Goal: Task Accomplishment & Management: Use online tool/utility

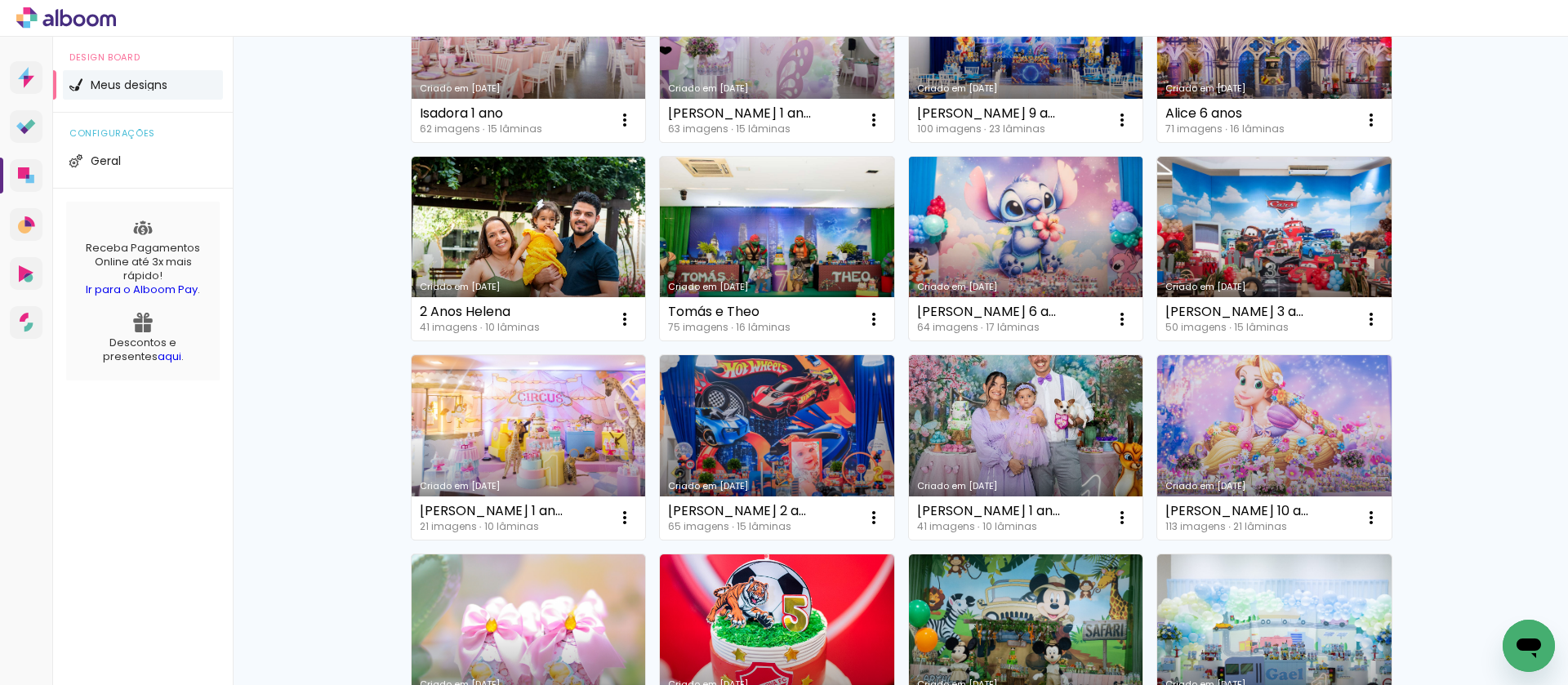
scroll to position [257, 0]
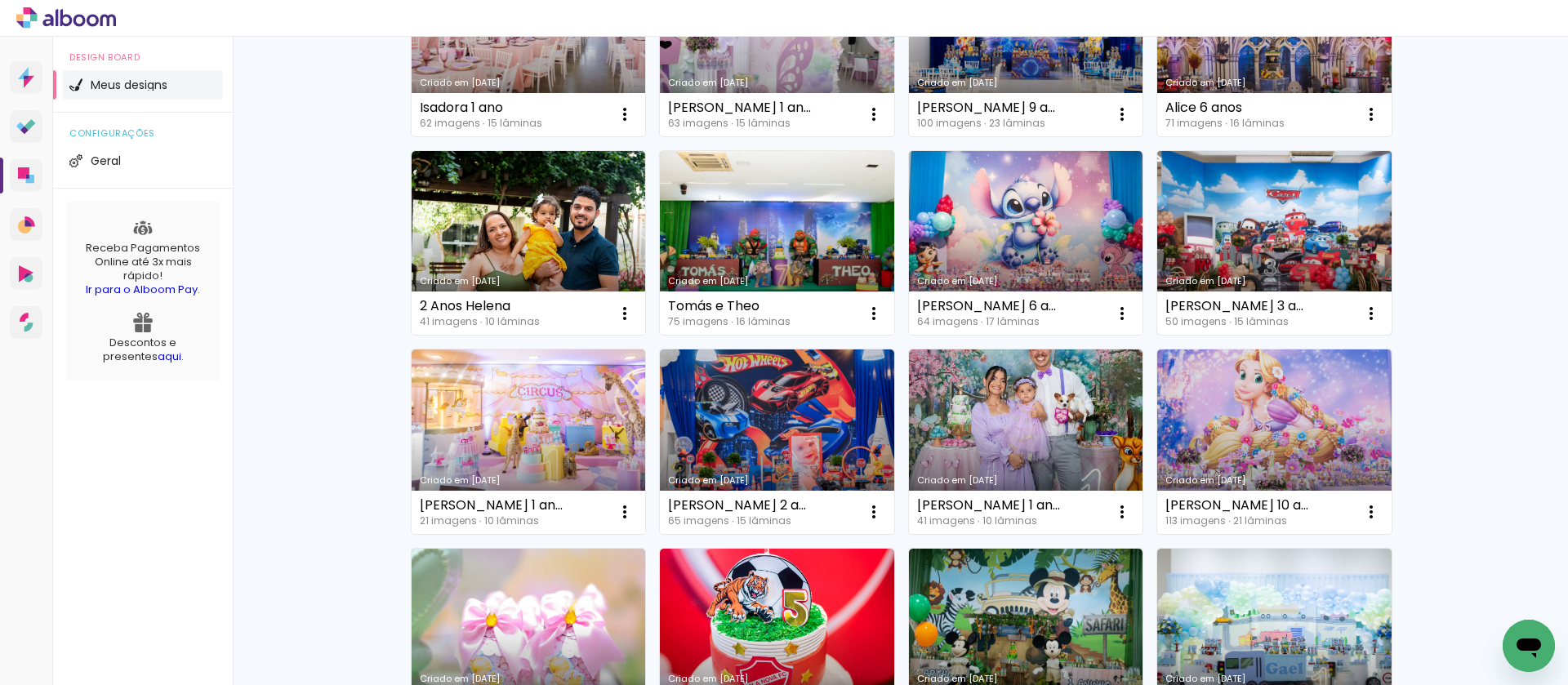
click at [1254, 244] on link "Criado em [DATE]" at bounding box center [1274, 243] width 235 height 184
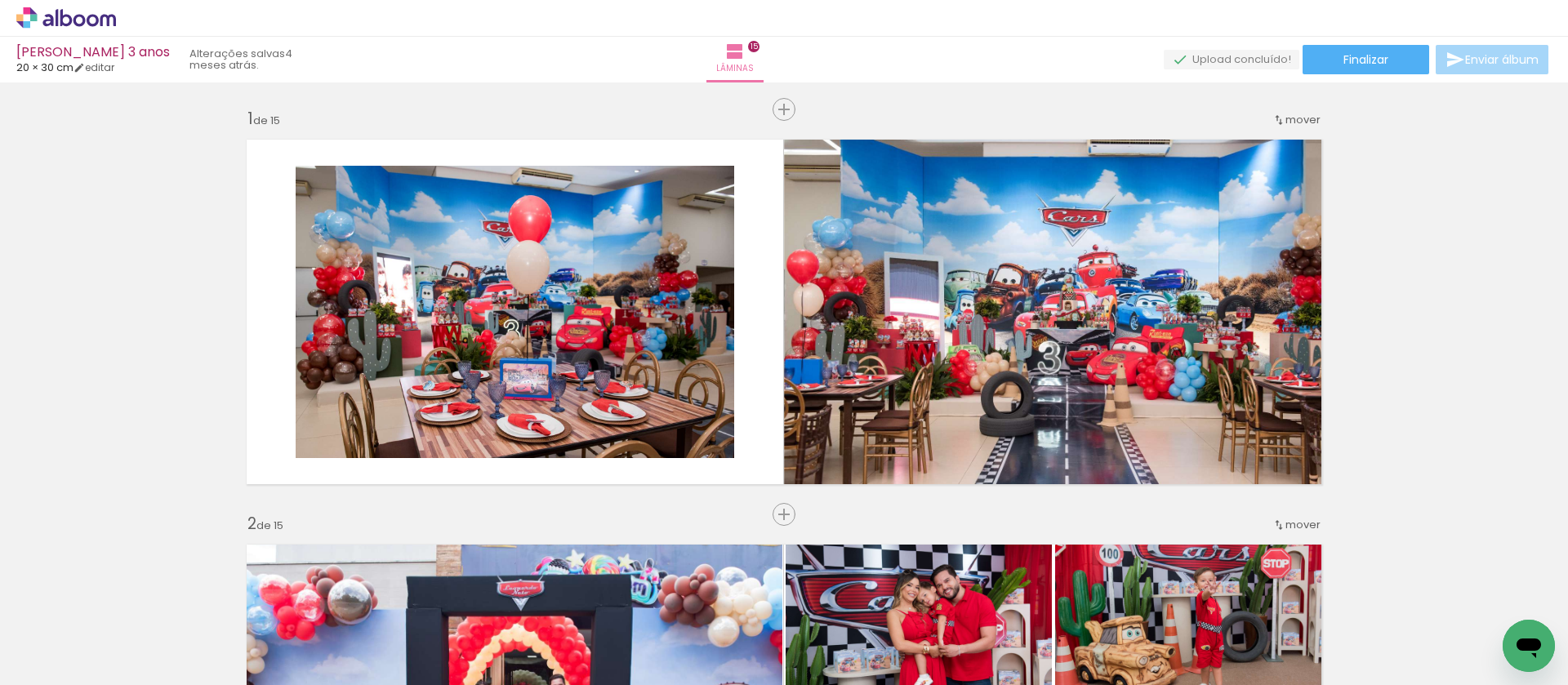
click at [1357, 47] on paper-button "Finalizar" at bounding box center [1365, 60] width 126 height 30
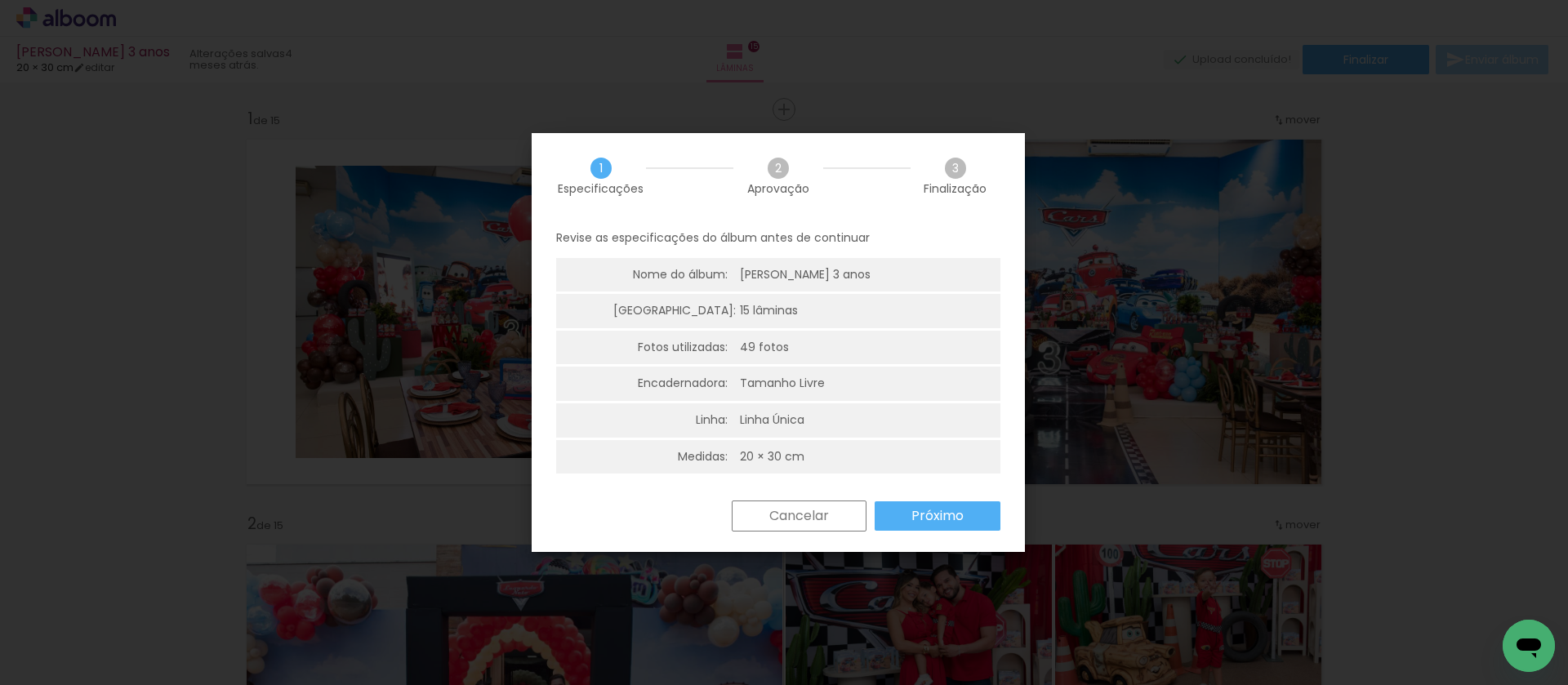
click at [0, 0] on slot "Próximo" at bounding box center [0, 0] width 0 height 0
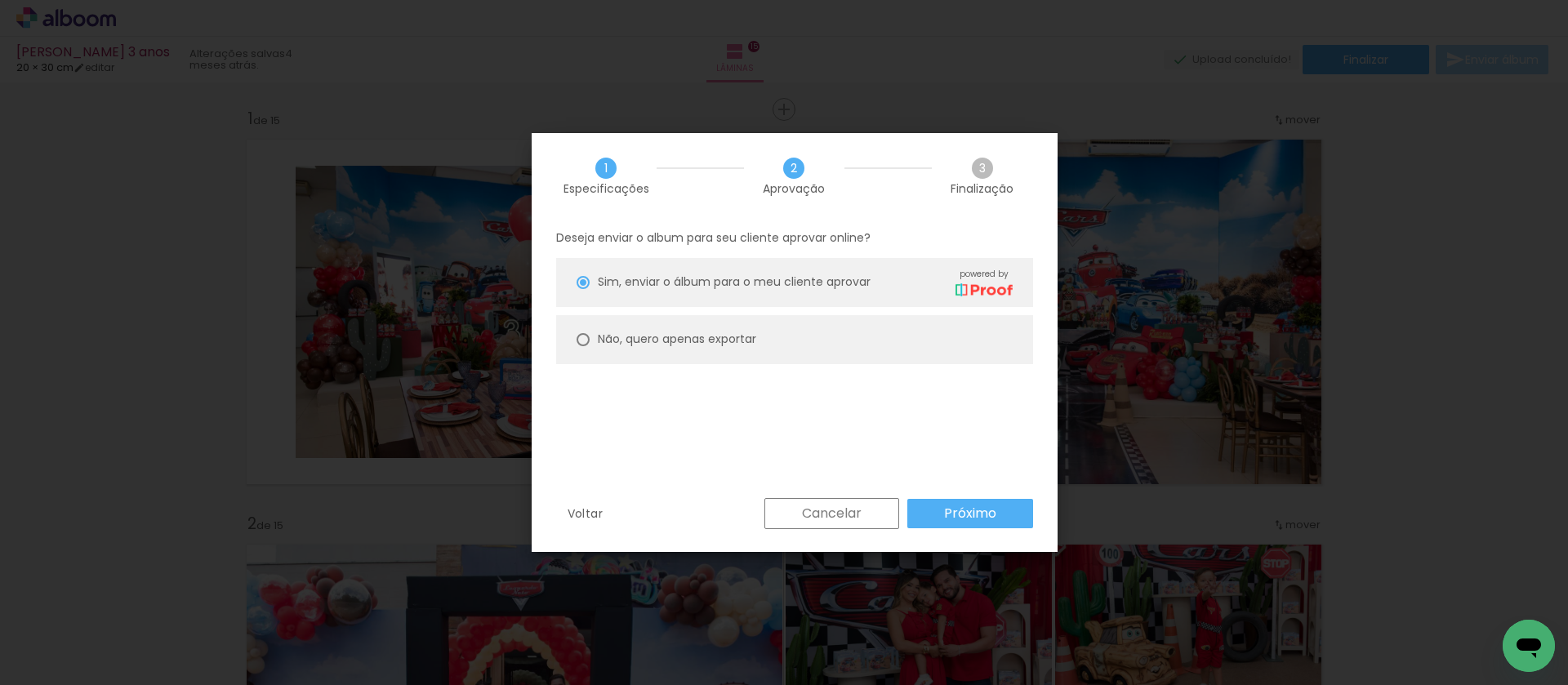
click at [0, 0] on slot "Não, quero apenas exportar" at bounding box center [0, 0] width 0 height 0
type paper-radio-button "on"
click at [0, 0] on slot "Próximo" at bounding box center [0, 0] width 0 height 0
type input "Alta, 300 DPI"
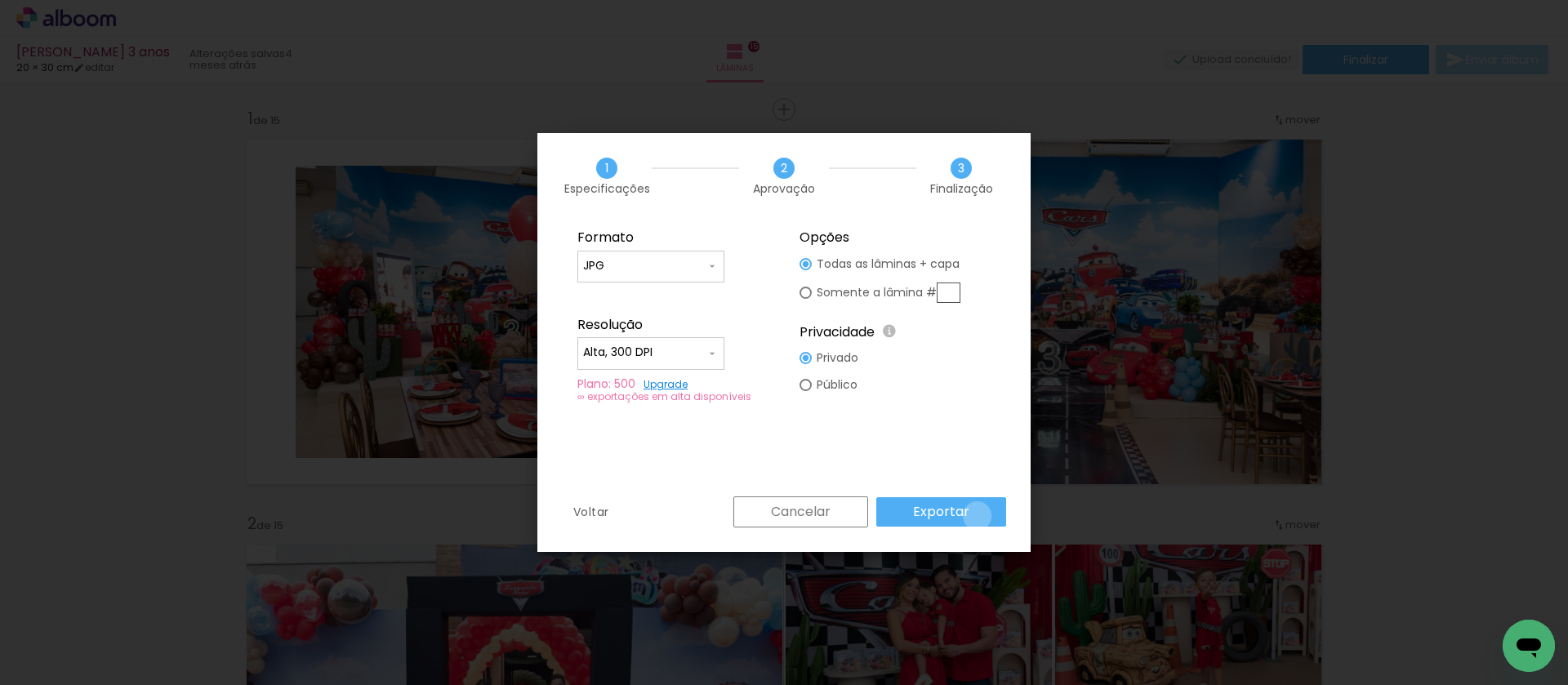
click at [980, 517] on paper-button "Exportar" at bounding box center [941, 513] width 129 height 30
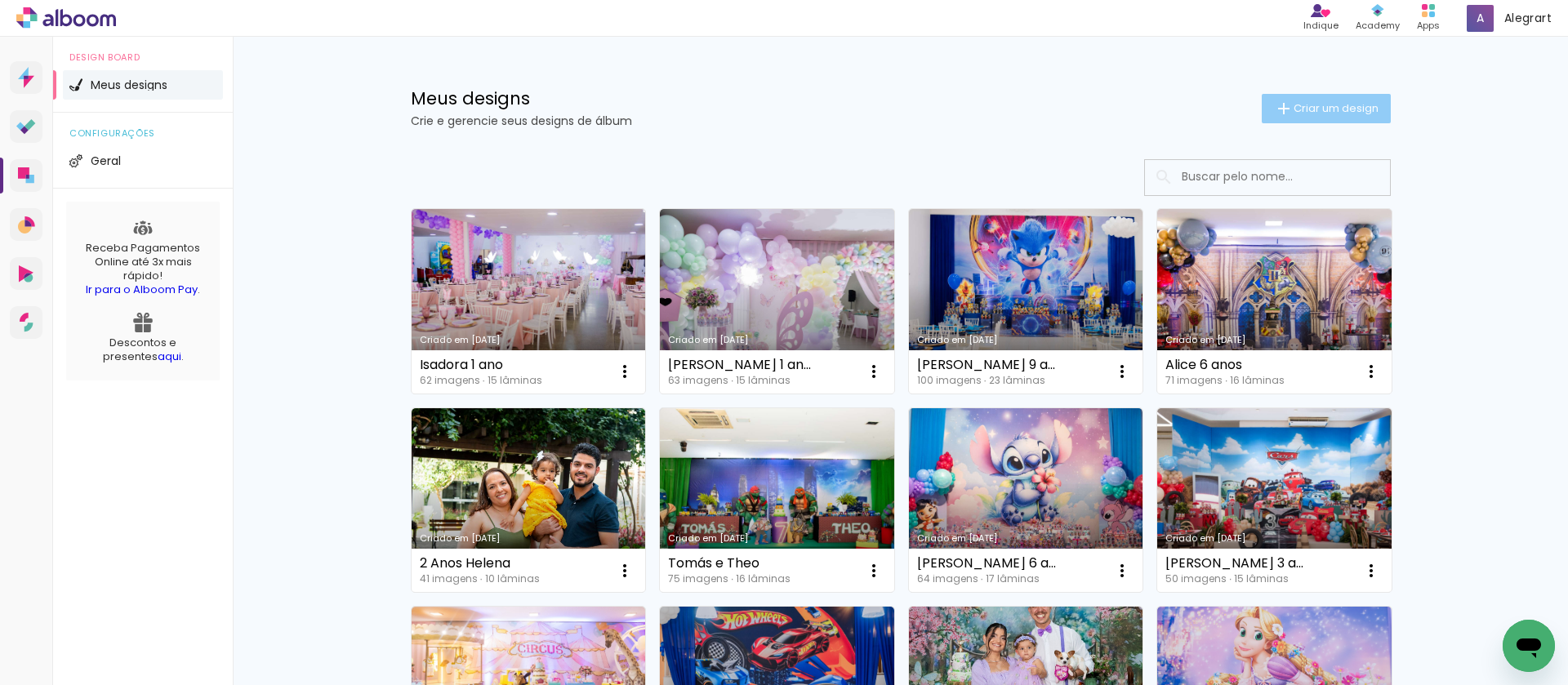
click at [1342, 98] on paper-button "Criar um design" at bounding box center [1326, 109] width 129 height 30
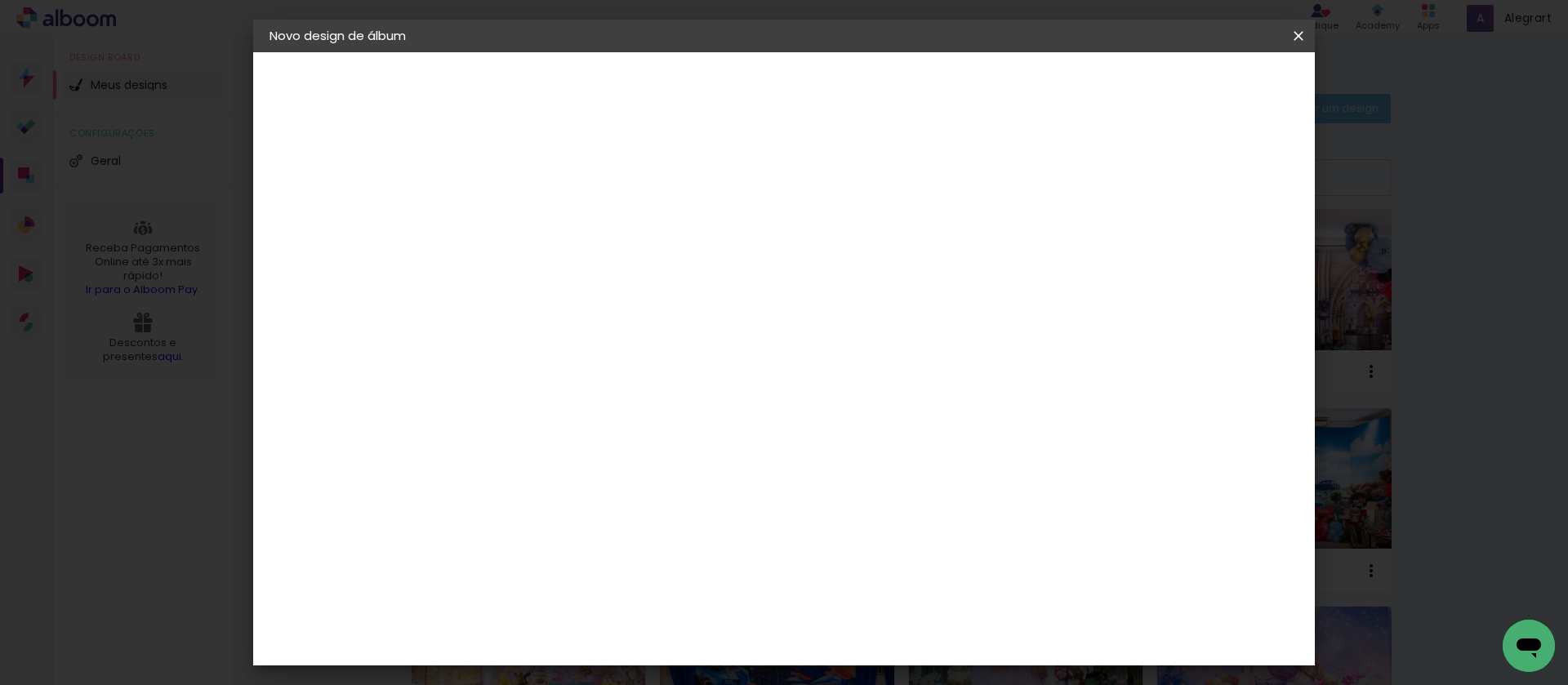
click at [0, 0] on paper-input-container "Título do álbum" at bounding box center [0, 0] width 0 height 0
click at [536, 223] on input at bounding box center [536, 219] width 0 height 25
paste input "Mariana e Sarah"
type input "Mariana e Sarah"
type paper-input "Mariana e Sarah"
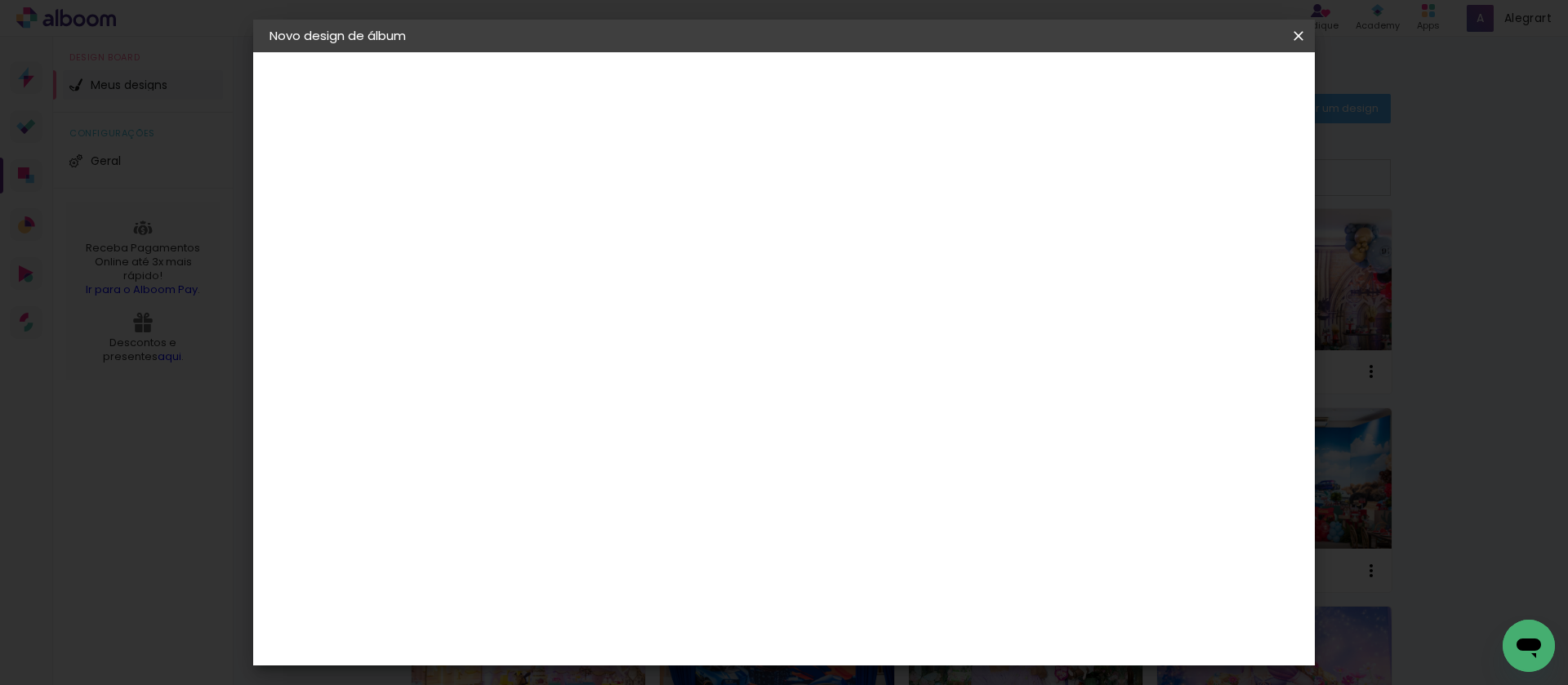
click at [703, 77] on paper-button "Avançar" at bounding box center [664, 87] width 80 height 28
click at [843, 237] on paper-item "Tamanho Livre" at bounding box center [764, 248] width 157 height 36
click at [0, 0] on slot "Avançar" at bounding box center [0, 0] width 0 height 0
click at [480, 463] on input "30" at bounding box center [485, 464] width 43 height 25
type input "20"
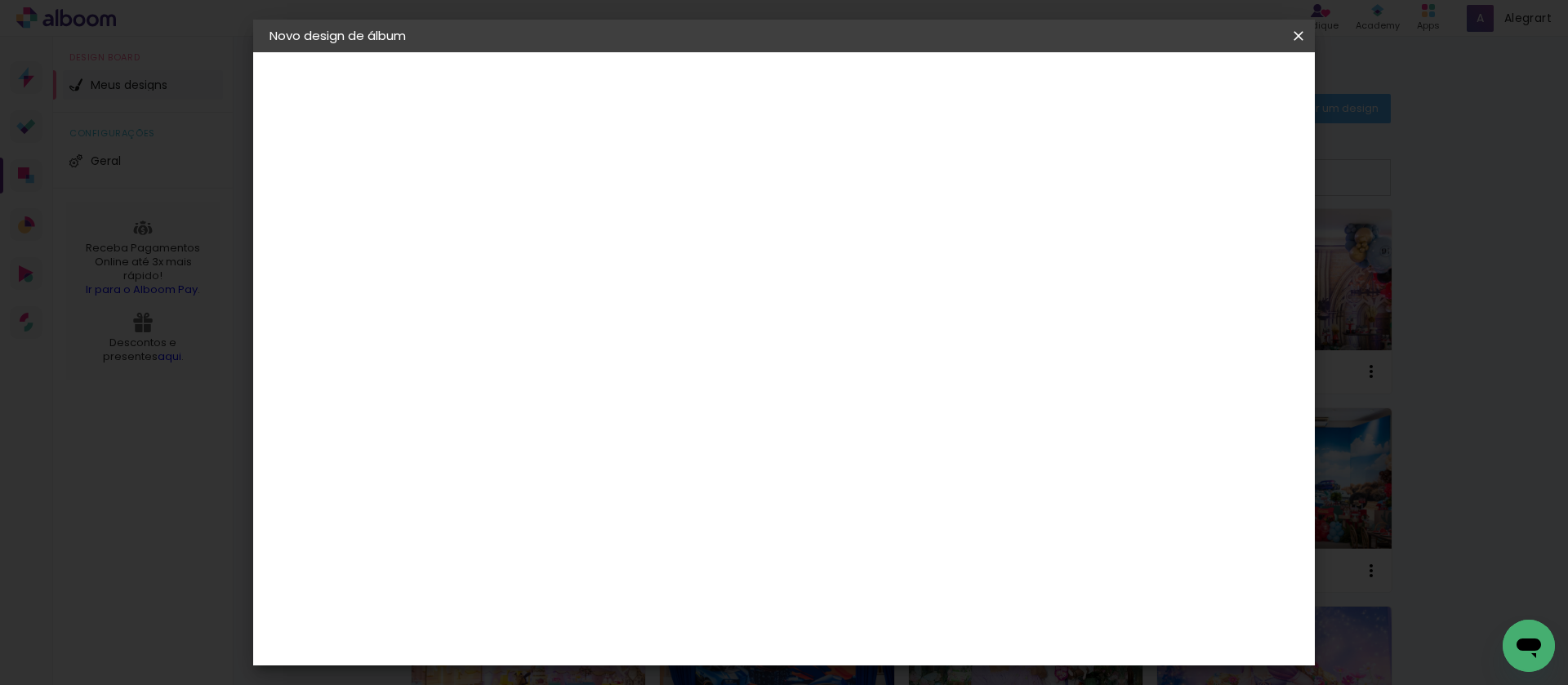
type paper-input "20"
drag, startPoint x: 1206, startPoint y: 188, endPoint x: 1250, endPoint y: 104, distance: 94.8
click at [0, 0] on slot "Mostrar sangria" at bounding box center [0, 0] width 0 height 0
type paper-checkbox "on"
click at [1196, 93] on span "Iniciar design" at bounding box center [1159, 86] width 75 height 11
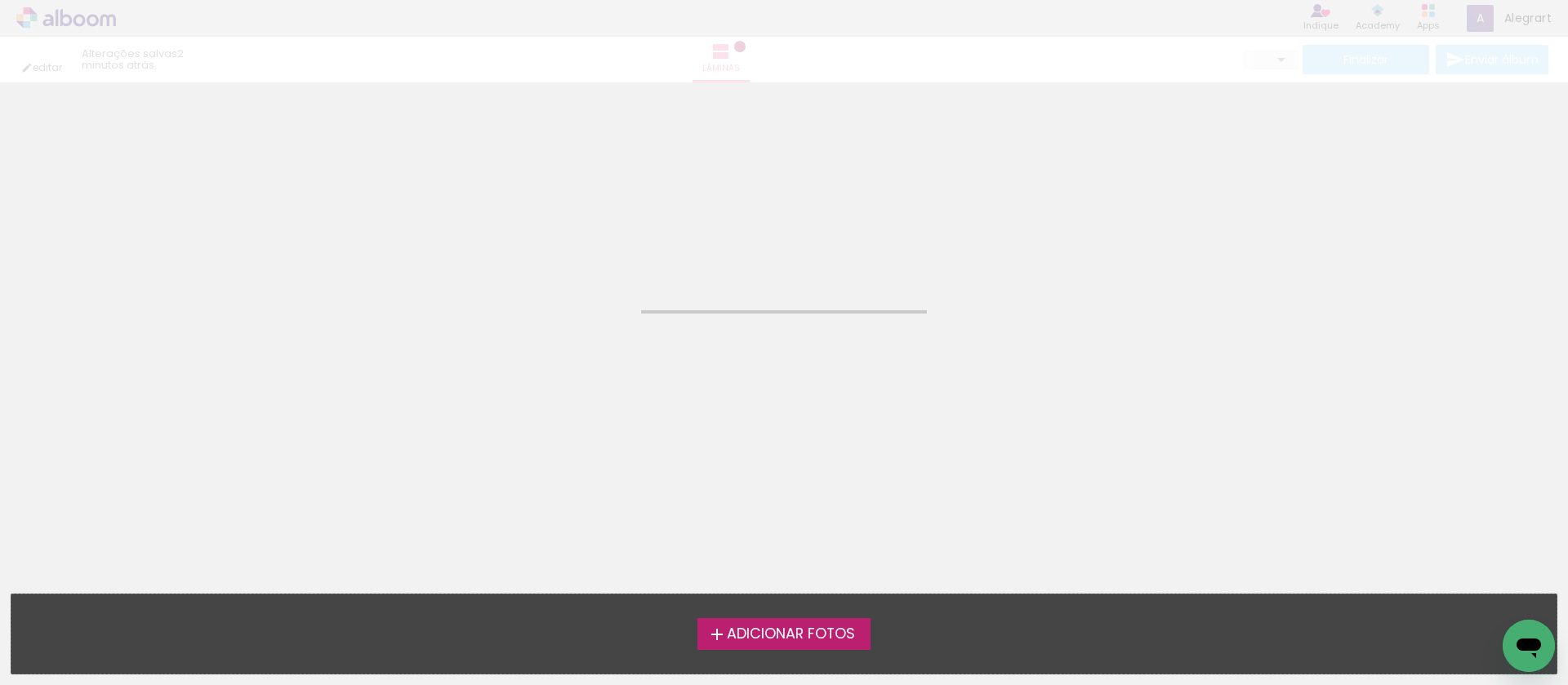
click at [828, 638] on span "Adicionar Fotos" at bounding box center [790, 634] width 128 height 15
click at [0, 0] on input "file" at bounding box center [0, 0] width 0 height 0
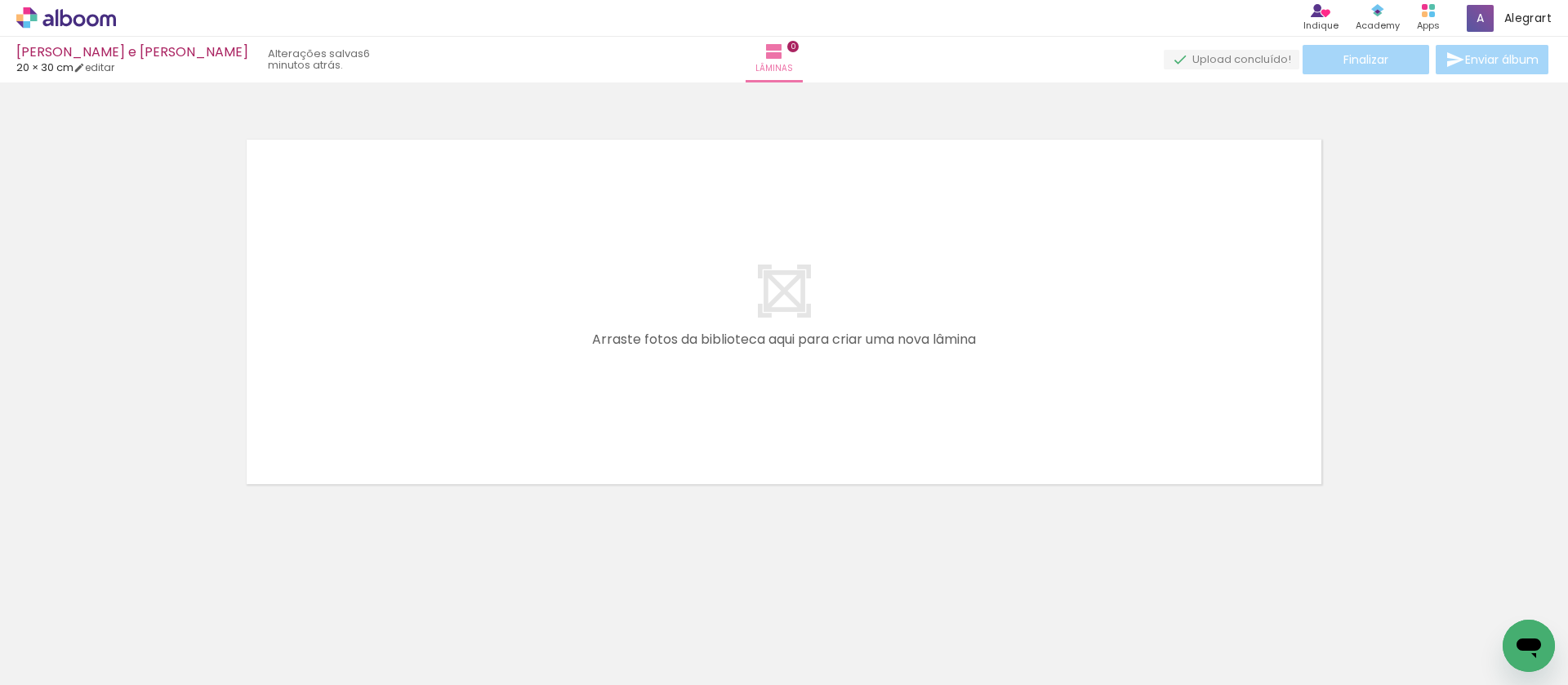
scroll to position [0, 2]
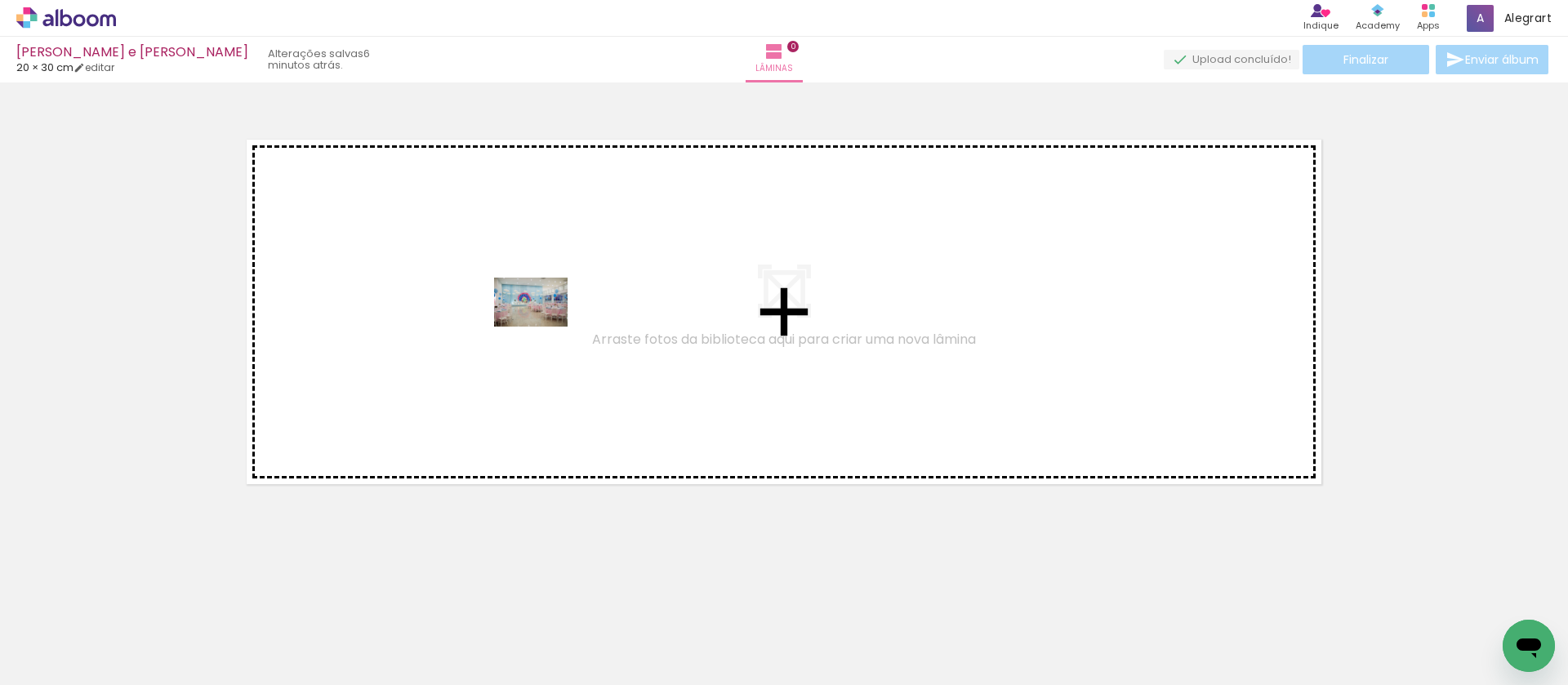
drag, startPoint x: 171, startPoint y: 639, endPoint x: 543, endPoint y: 327, distance: 485.5
click at [543, 327] on quentale-workspace at bounding box center [784, 342] width 1568 height 685
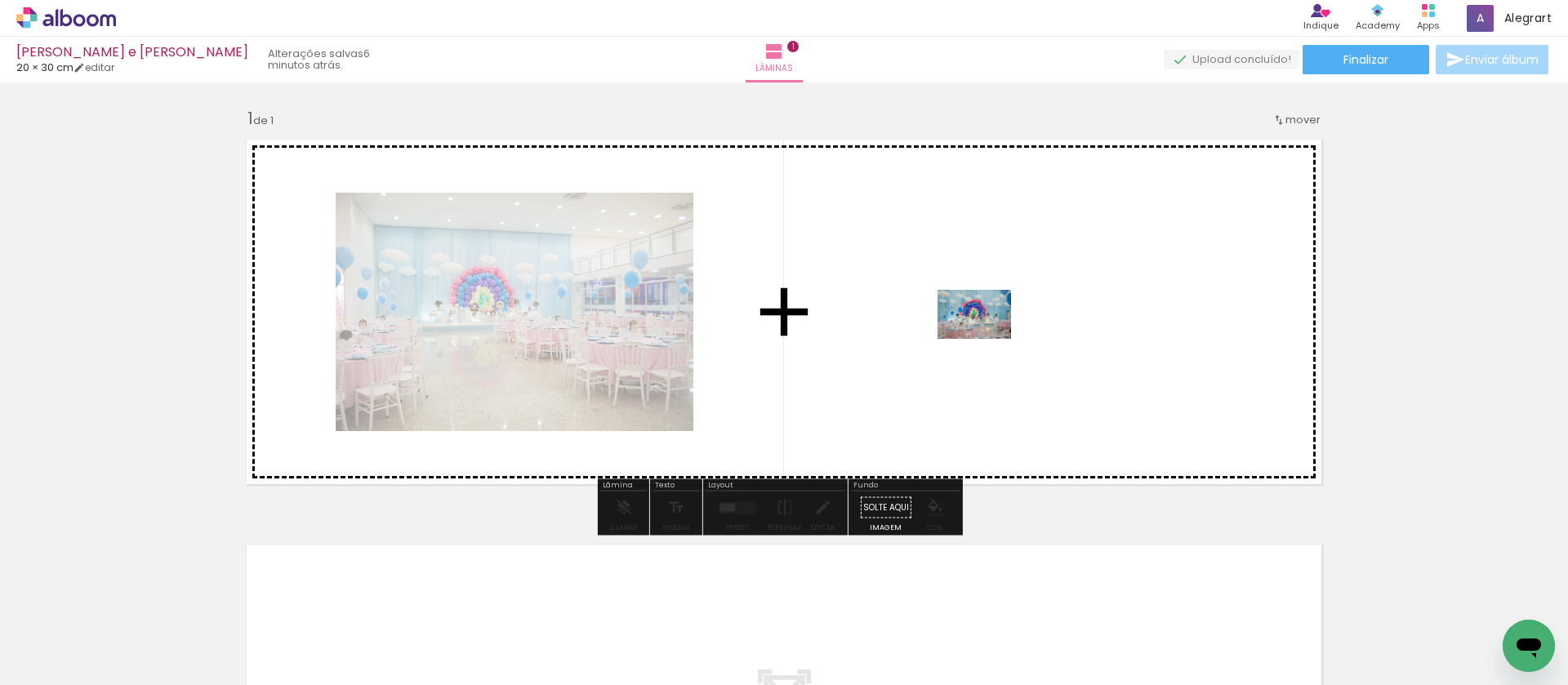
drag, startPoint x: 265, startPoint y: 640, endPoint x: 458, endPoint y: 580, distance: 202.1
click at [988, 338] on quentale-workspace at bounding box center [784, 342] width 1568 height 685
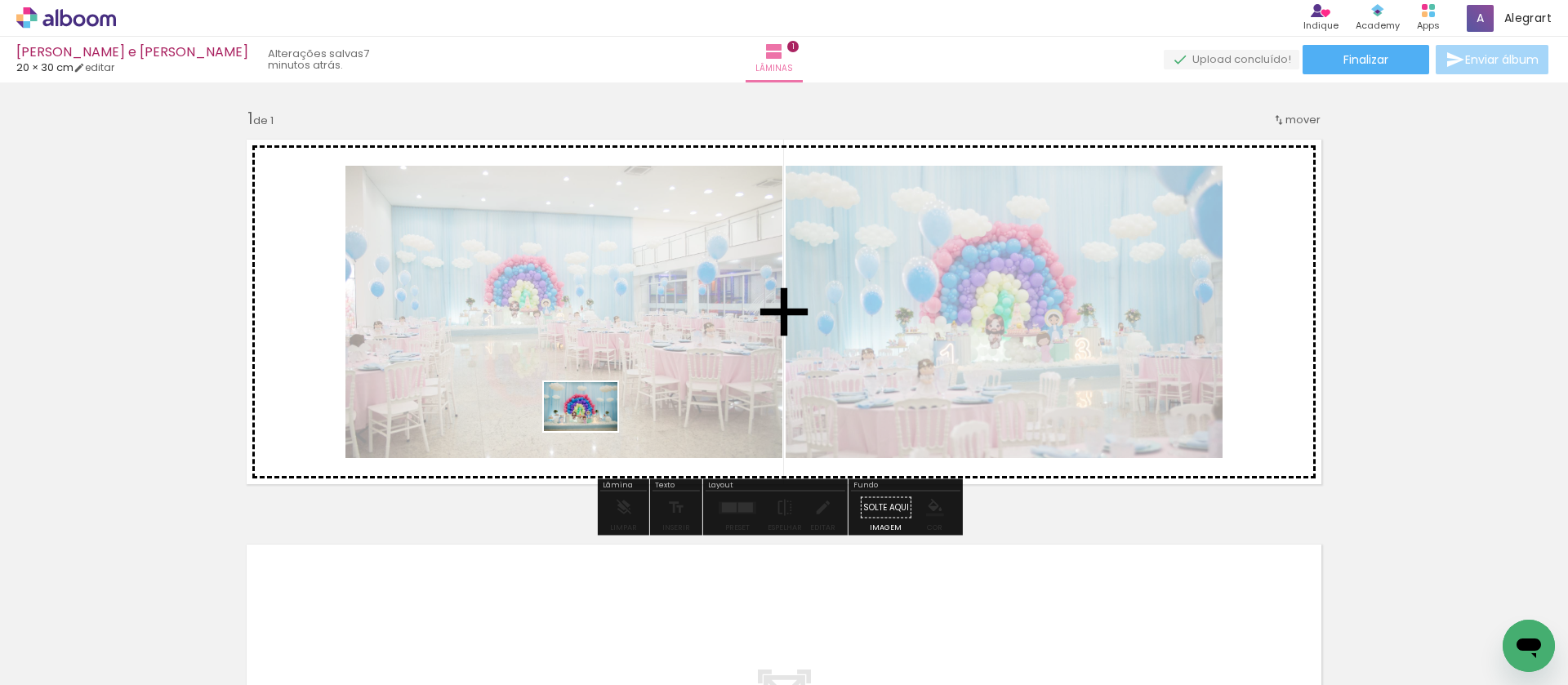
drag, startPoint x: 340, startPoint y: 642, endPoint x: 454, endPoint y: 622, distance: 115.7
click at [592, 432] on quentale-workspace at bounding box center [784, 342] width 1568 height 685
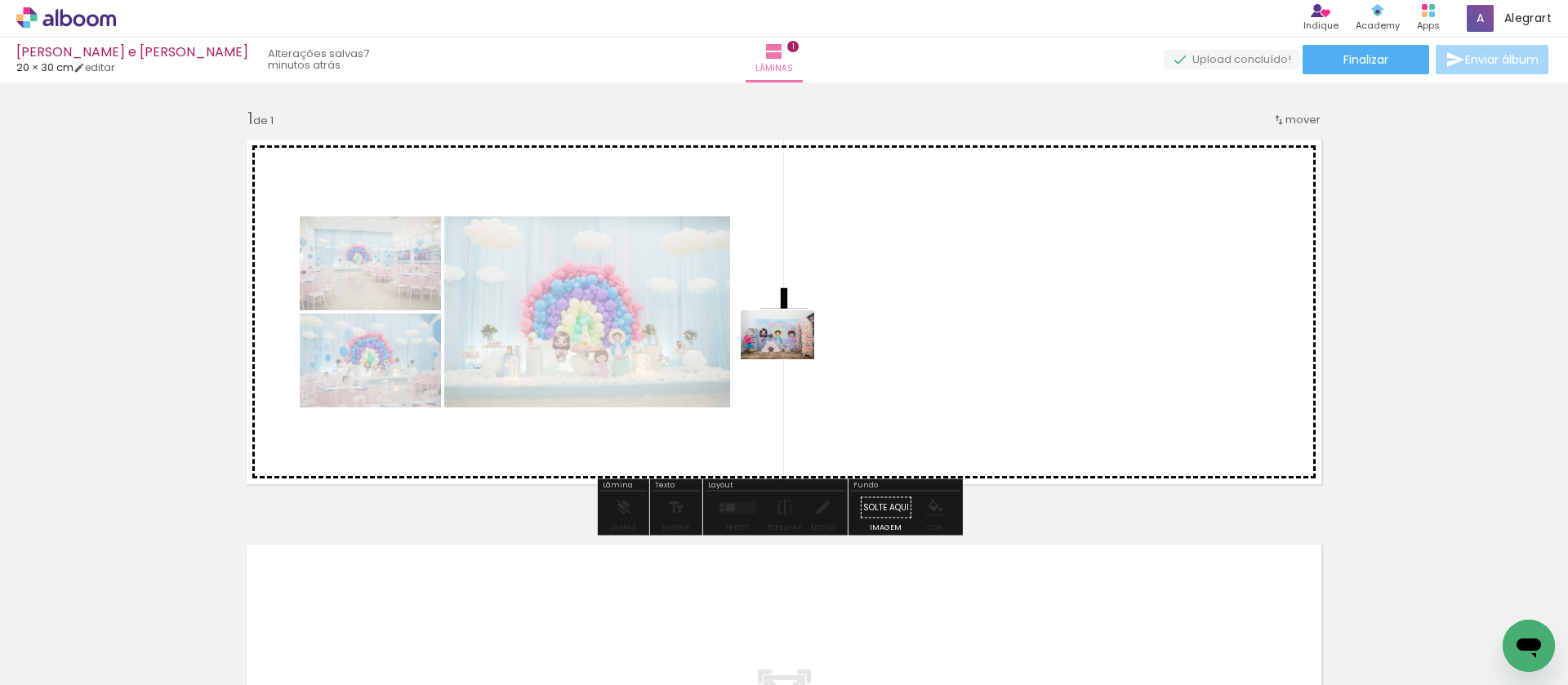
drag, startPoint x: 429, startPoint y: 643, endPoint x: 790, endPoint y: 359, distance: 459.3
click at [790, 359] on quentale-workspace at bounding box center [784, 342] width 1568 height 685
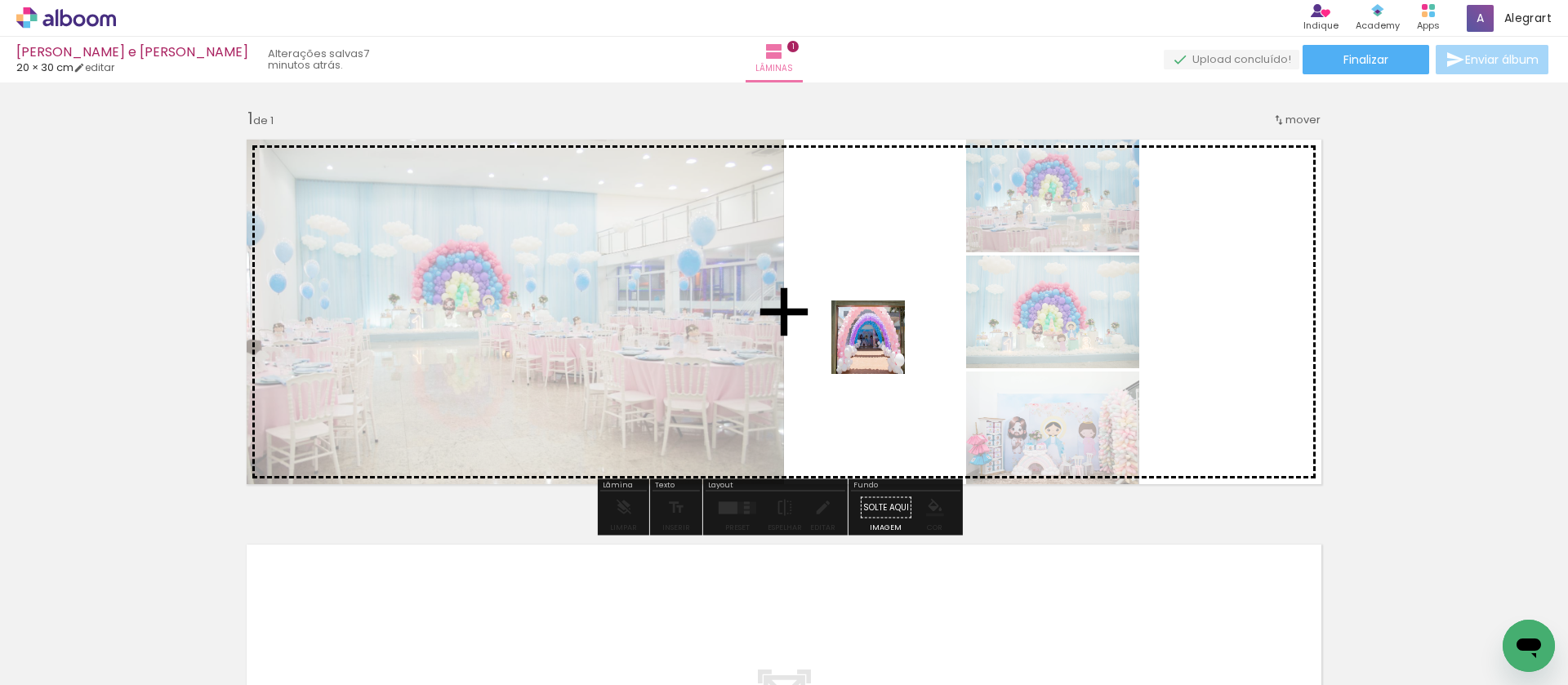
drag, startPoint x: 535, startPoint y: 642, endPoint x: 881, endPoint y: 349, distance: 453.4
click at [881, 349] on quentale-workspace at bounding box center [784, 342] width 1568 height 685
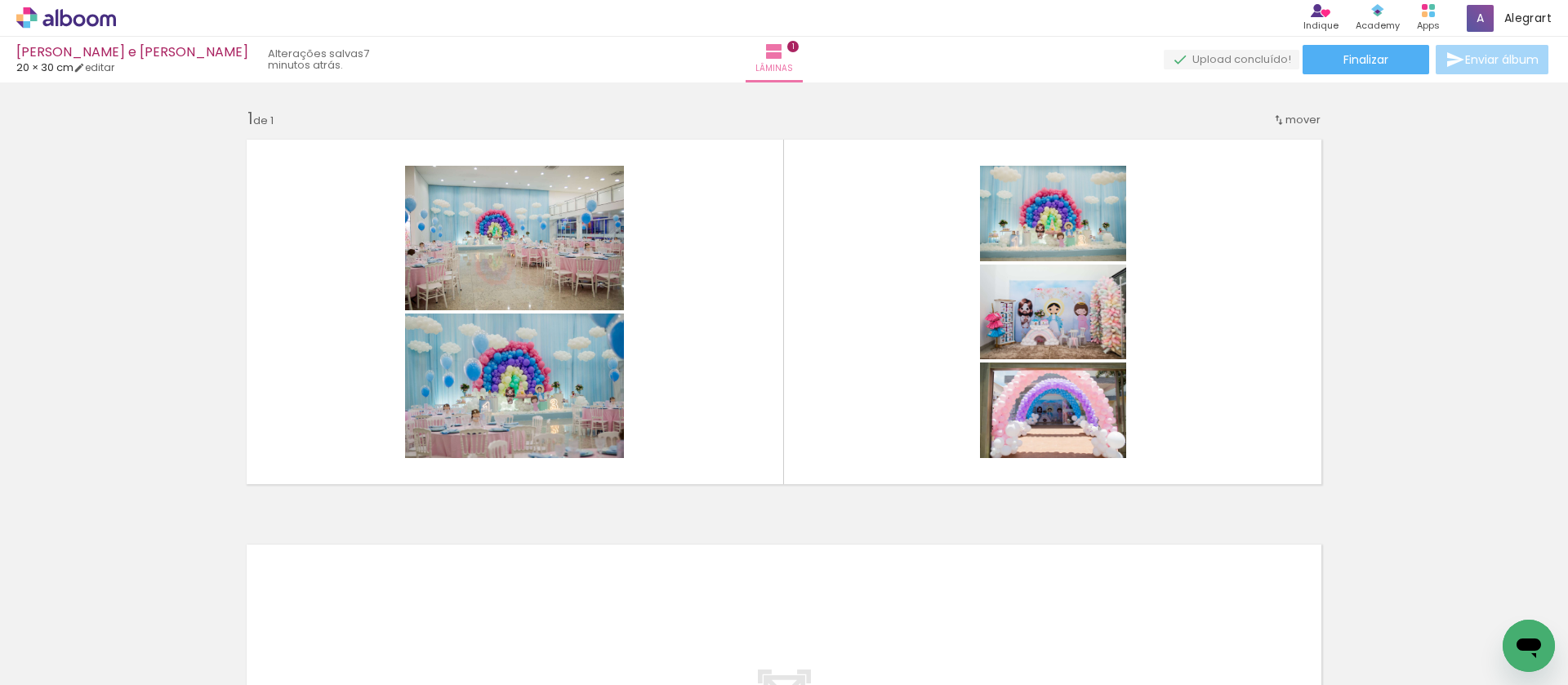
scroll to position [0, 0]
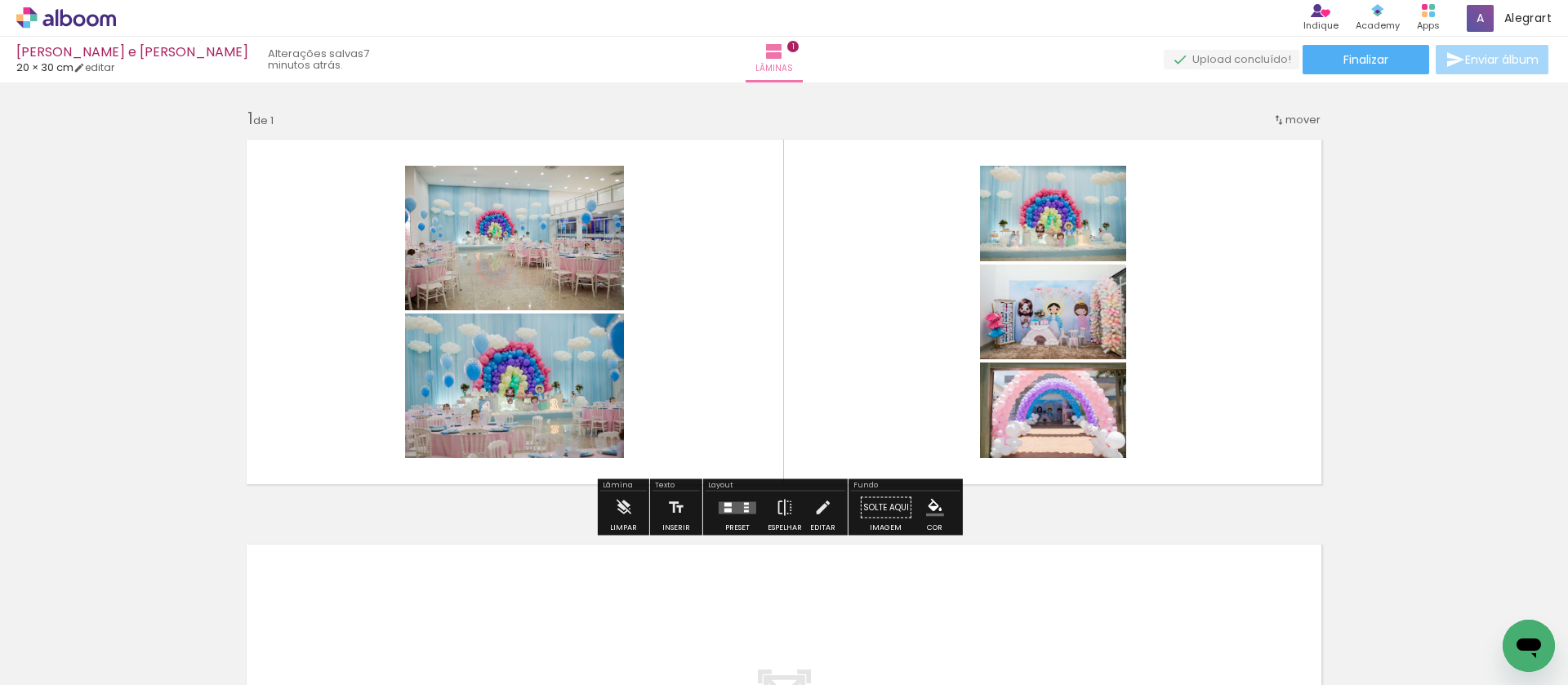
click at [754, 514] on paper-button "Preset" at bounding box center [737, 513] width 53 height 42
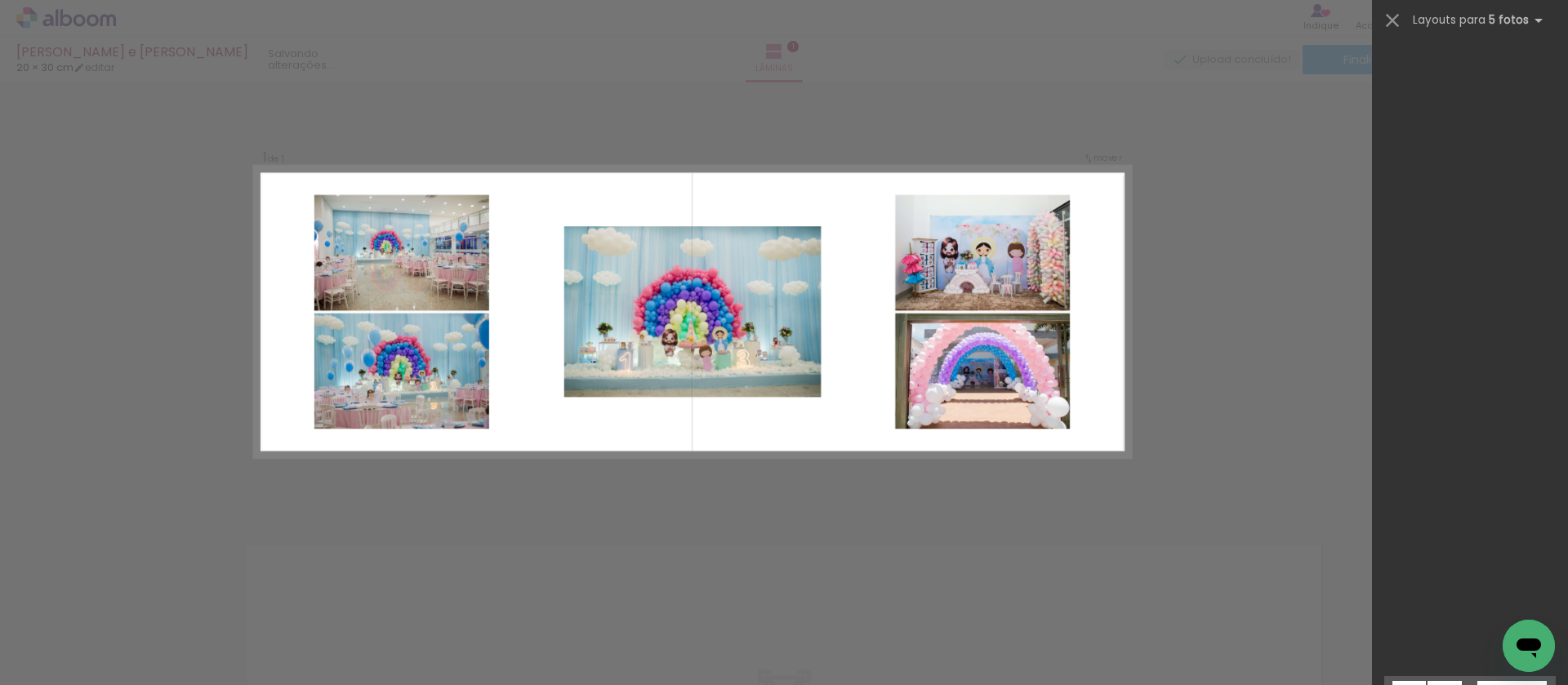
scroll to position [2275, 0]
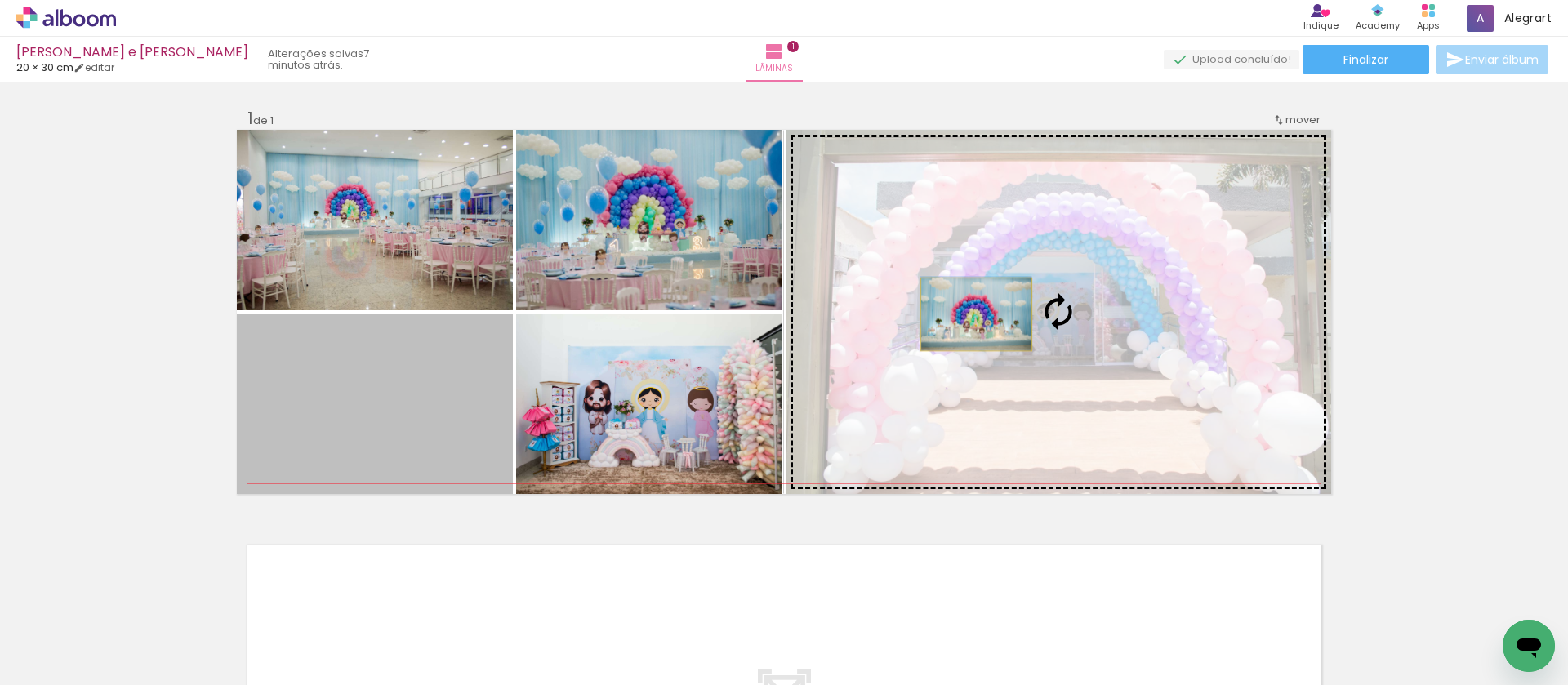
drag, startPoint x: 436, startPoint y: 399, endPoint x: 970, endPoint y: 315, distance: 540.6
click at [0, 0] on slot at bounding box center [0, 0] width 0 height 0
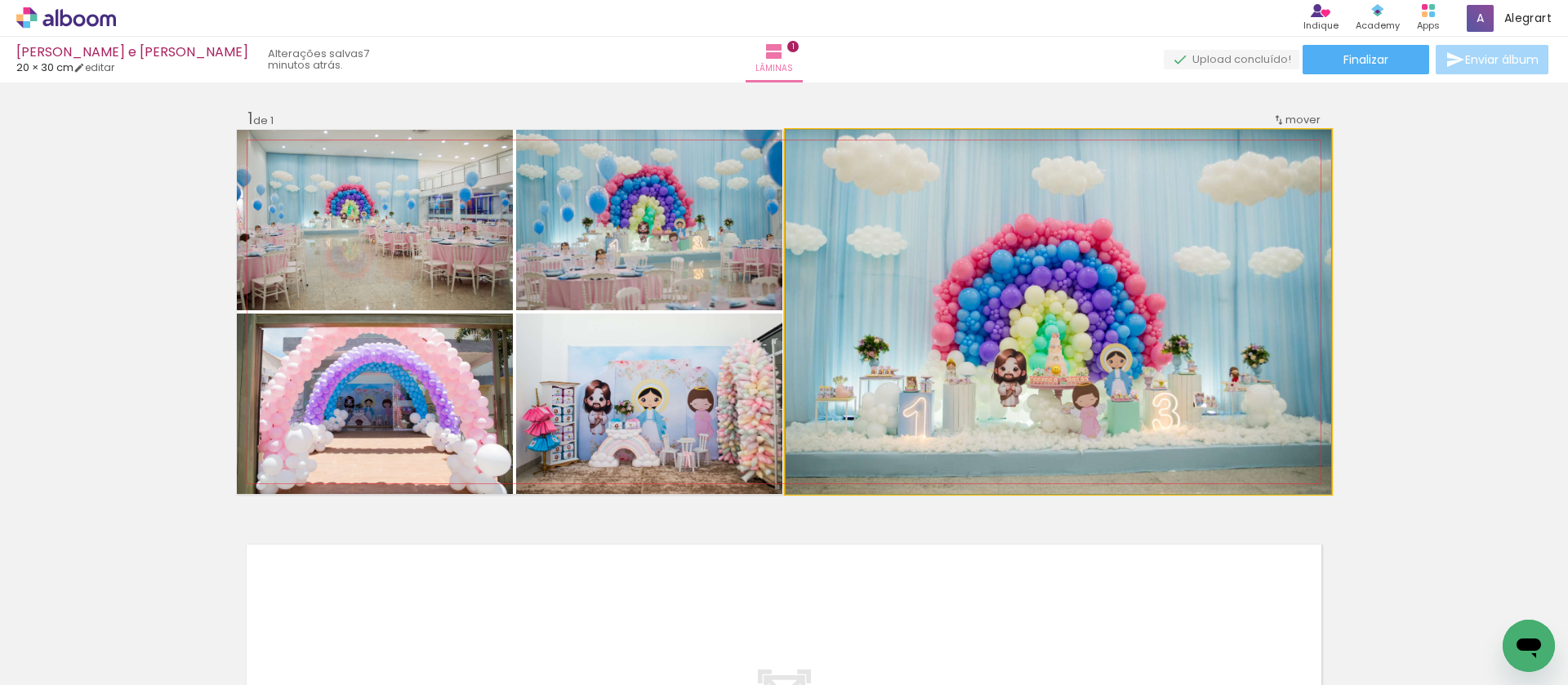
drag, startPoint x: 1159, startPoint y: 297, endPoint x: 1168, endPoint y: 332, distance: 36.1
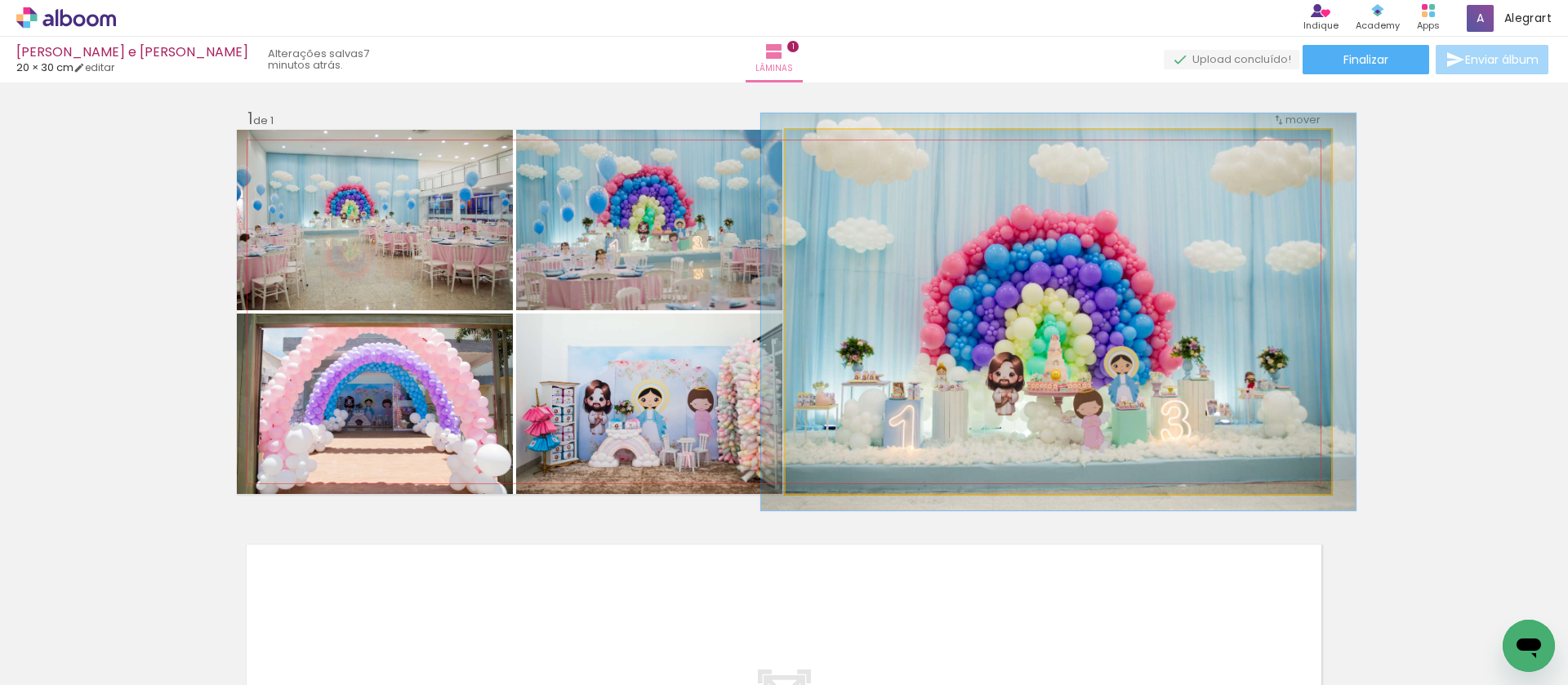
type paper-slider "109"
click at [822, 144] on div at bounding box center [829, 146] width 15 height 15
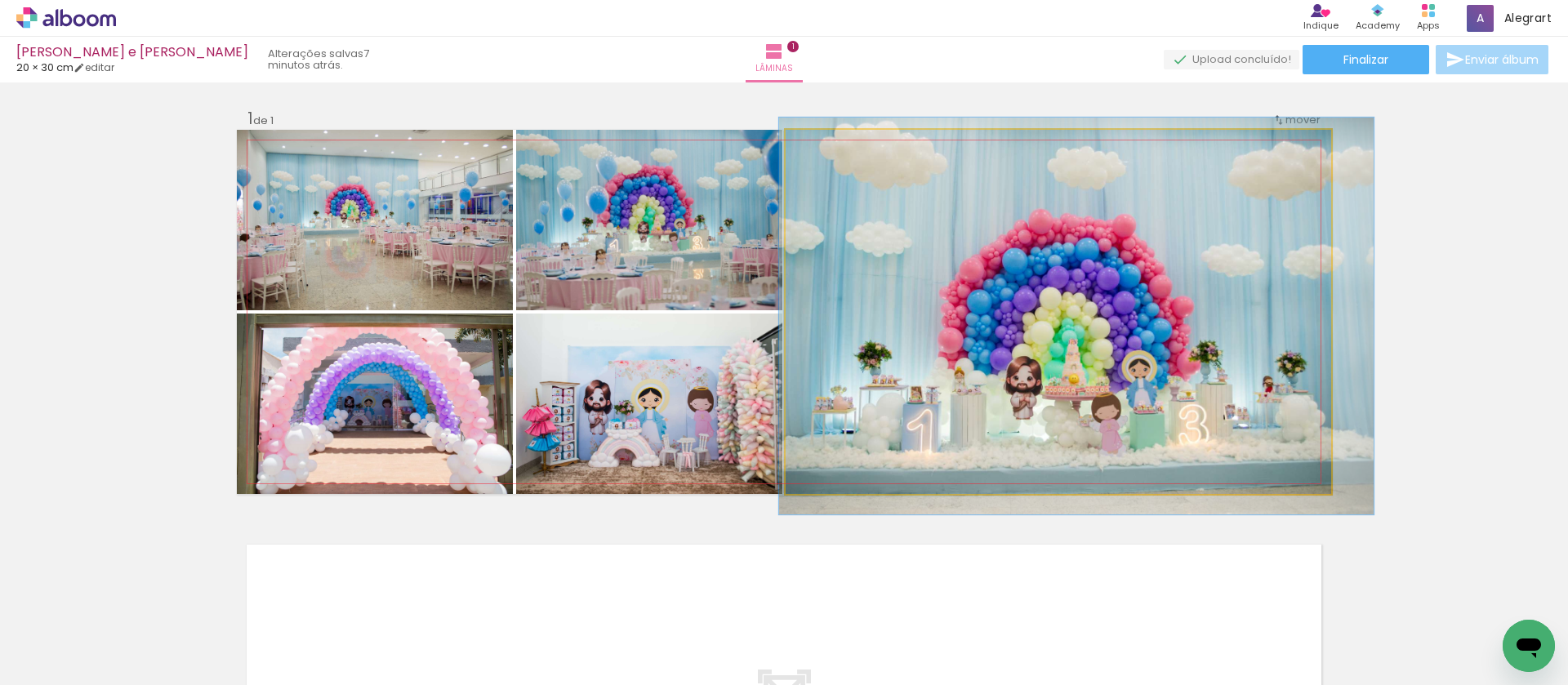
drag, startPoint x: 1134, startPoint y: 247, endPoint x: 1148, endPoint y: 248, distance: 14.0
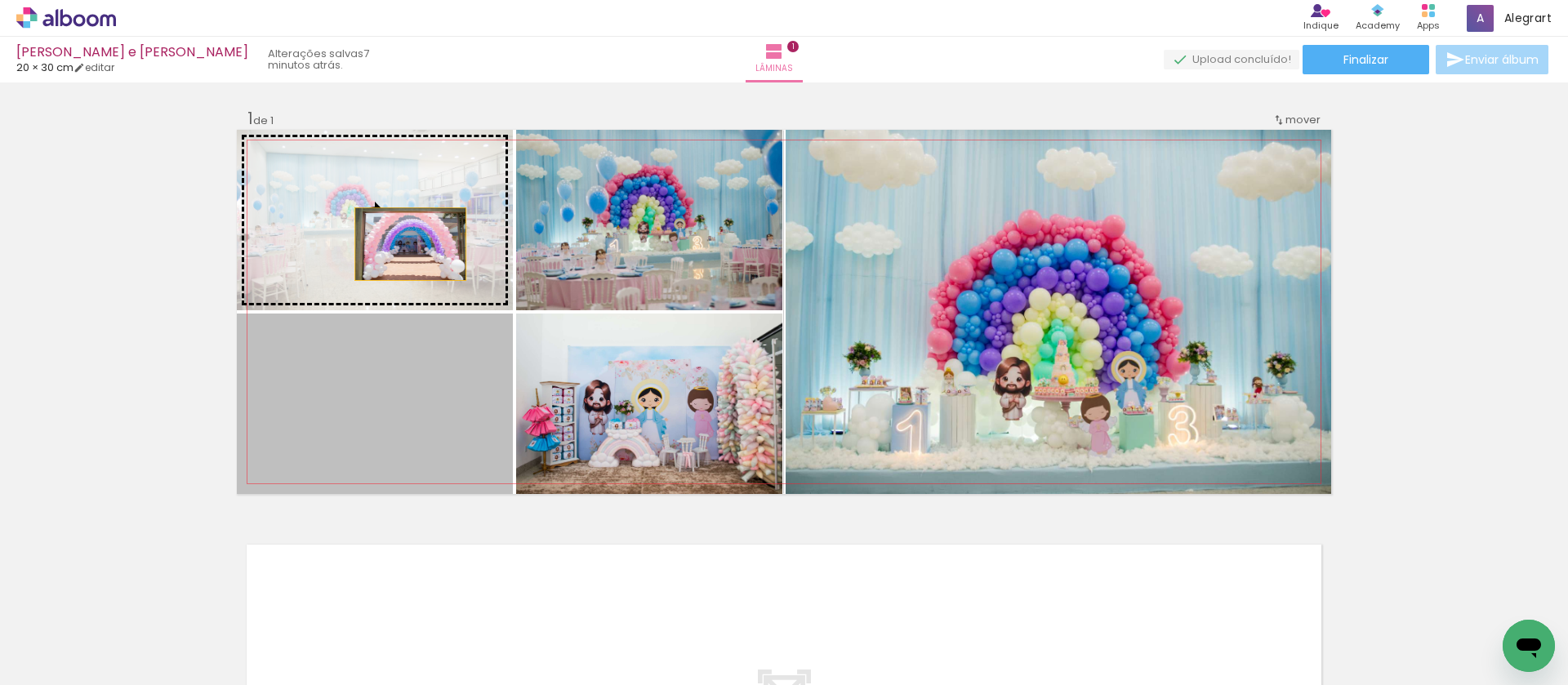
drag, startPoint x: 368, startPoint y: 421, endPoint x: 403, endPoint y: 244, distance: 180.4
click at [0, 0] on slot at bounding box center [0, 0] width 0 height 0
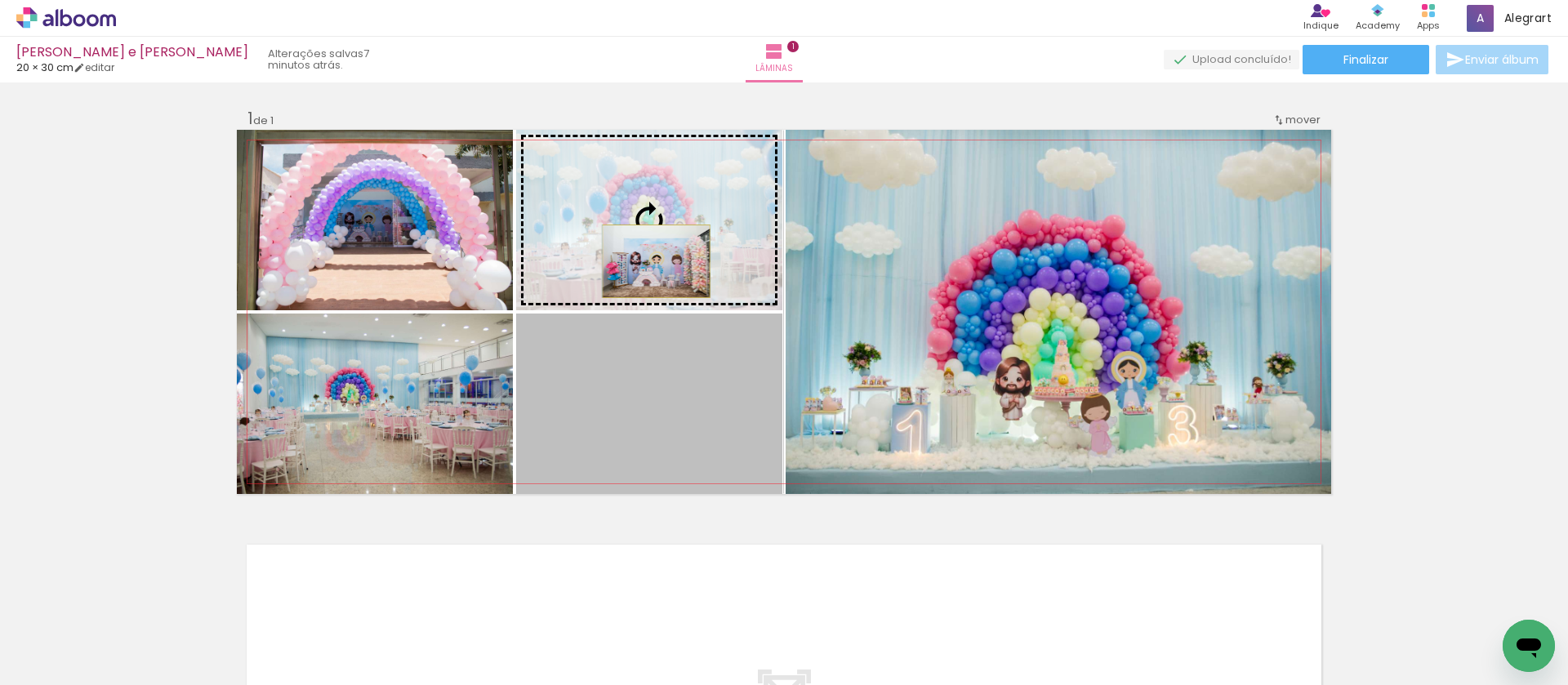
drag, startPoint x: 650, startPoint y: 436, endPoint x: 650, endPoint y: 262, distance: 174.0
click at [0, 0] on slot at bounding box center [0, 0] width 0 height 0
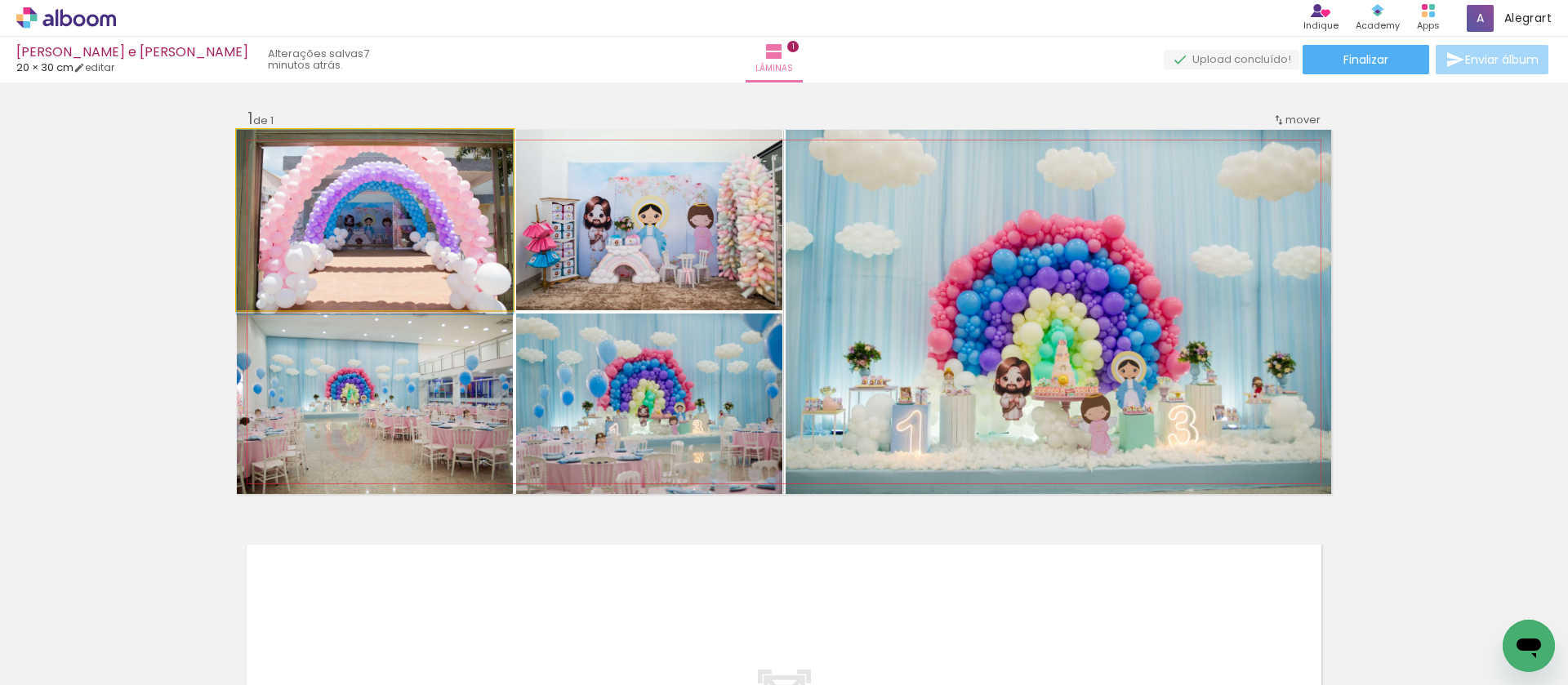
drag, startPoint x: 408, startPoint y: 198, endPoint x: 403, endPoint y: 248, distance: 50.2
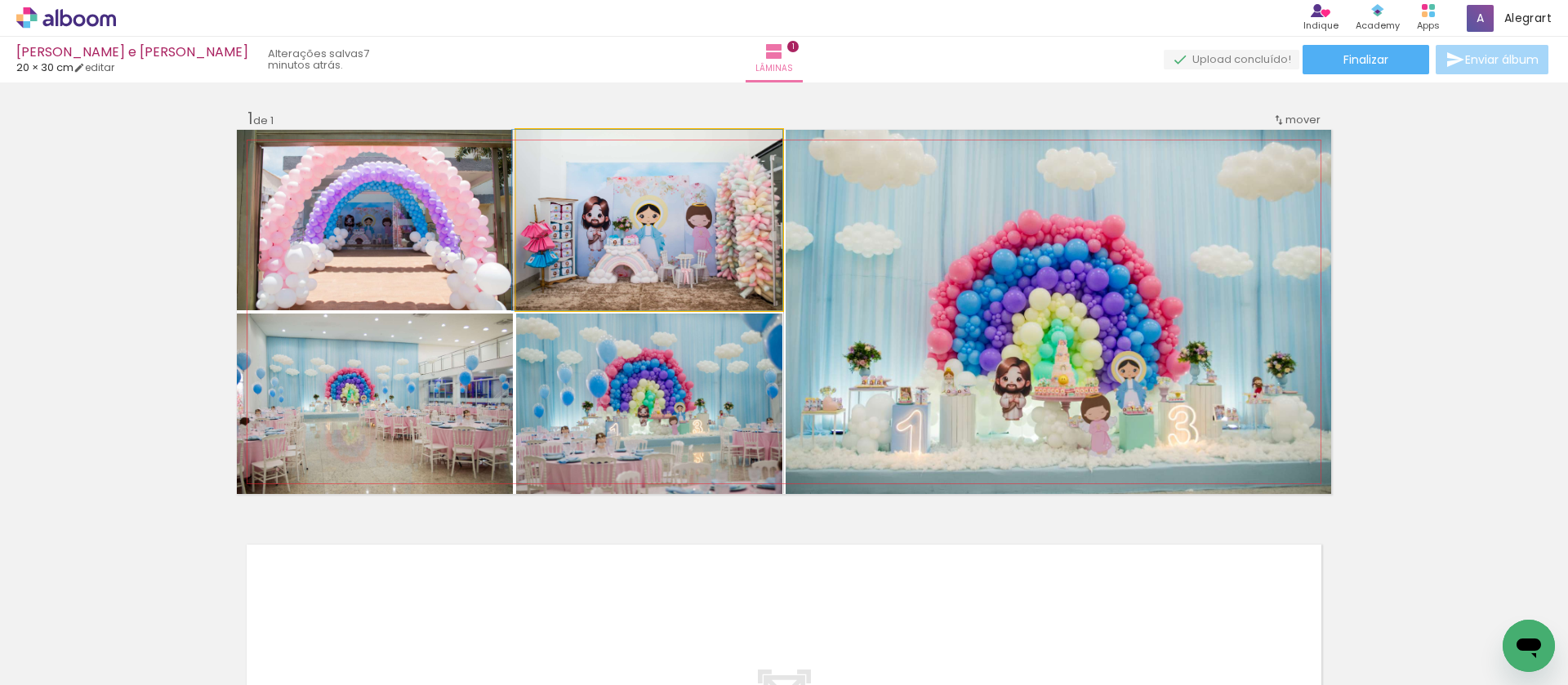
drag, startPoint x: 687, startPoint y: 239, endPoint x: 677, endPoint y: 267, distance: 29.7
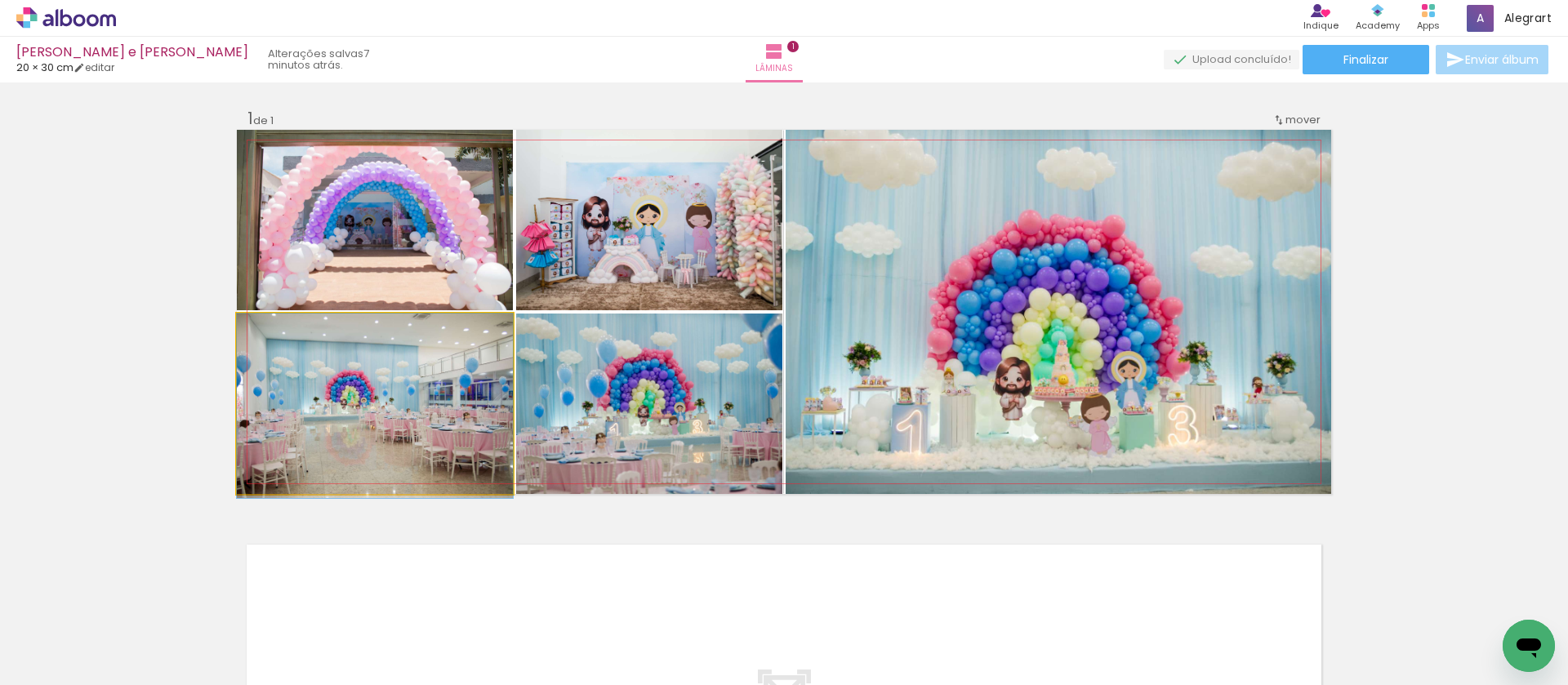
drag, startPoint x: 400, startPoint y: 421, endPoint x: 429, endPoint y: 438, distance: 33.6
